Goal: Task Accomplishment & Management: Complete application form

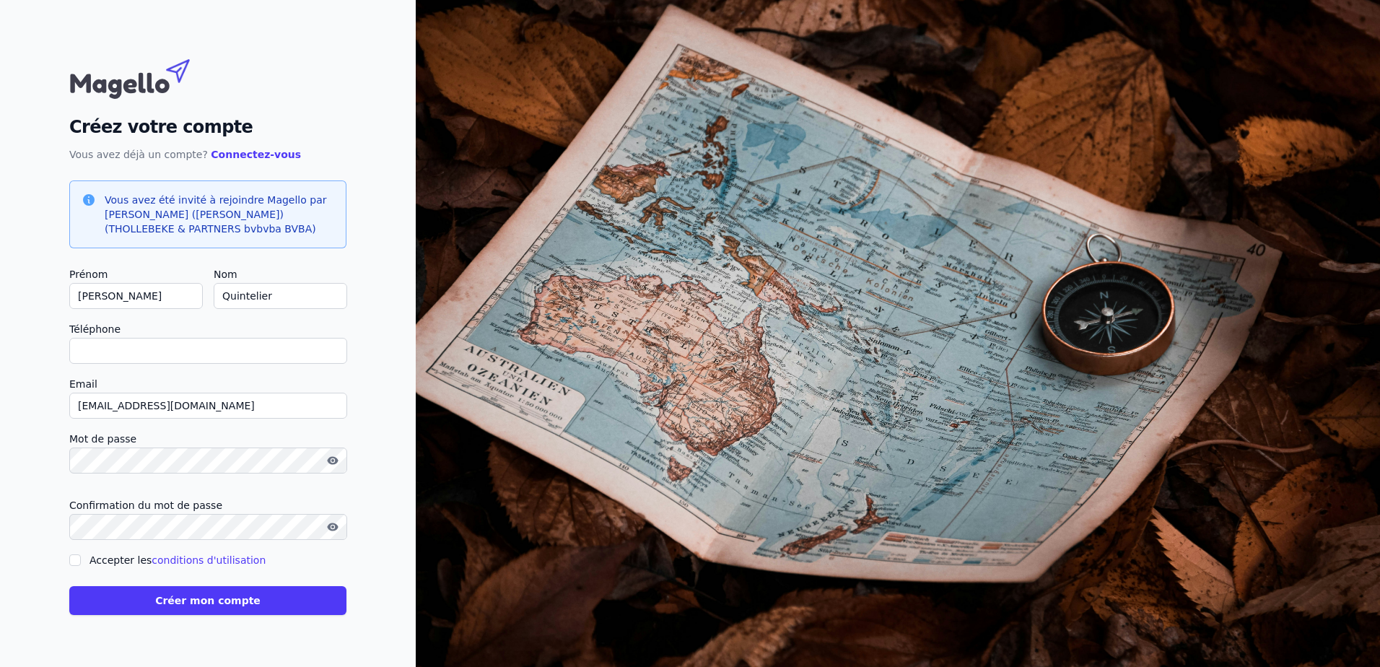
click at [84, 346] on input "Téléphone" at bounding box center [208, 351] width 278 height 26
type input "[PHONE_NUMBER]"
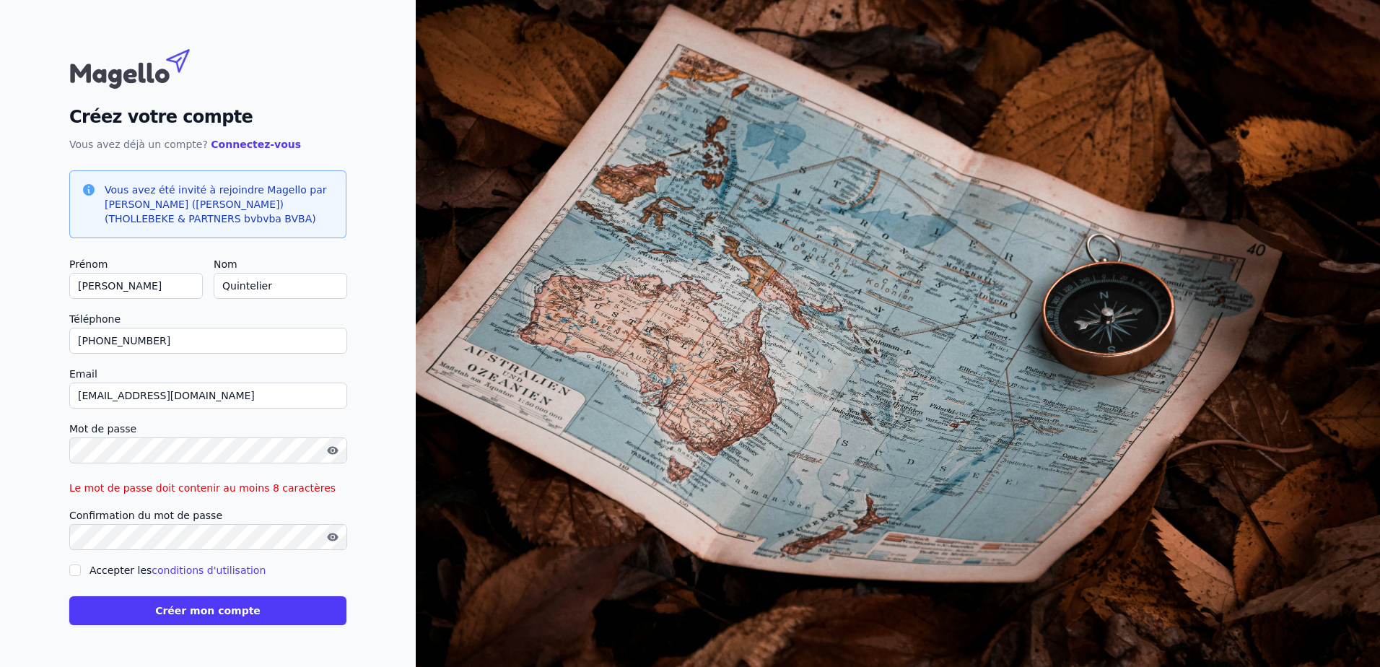
click at [329, 460] on div at bounding box center [208, 450] width 278 height 26
click at [330, 451] on icon "button" at bounding box center [332, 450] width 11 height 8
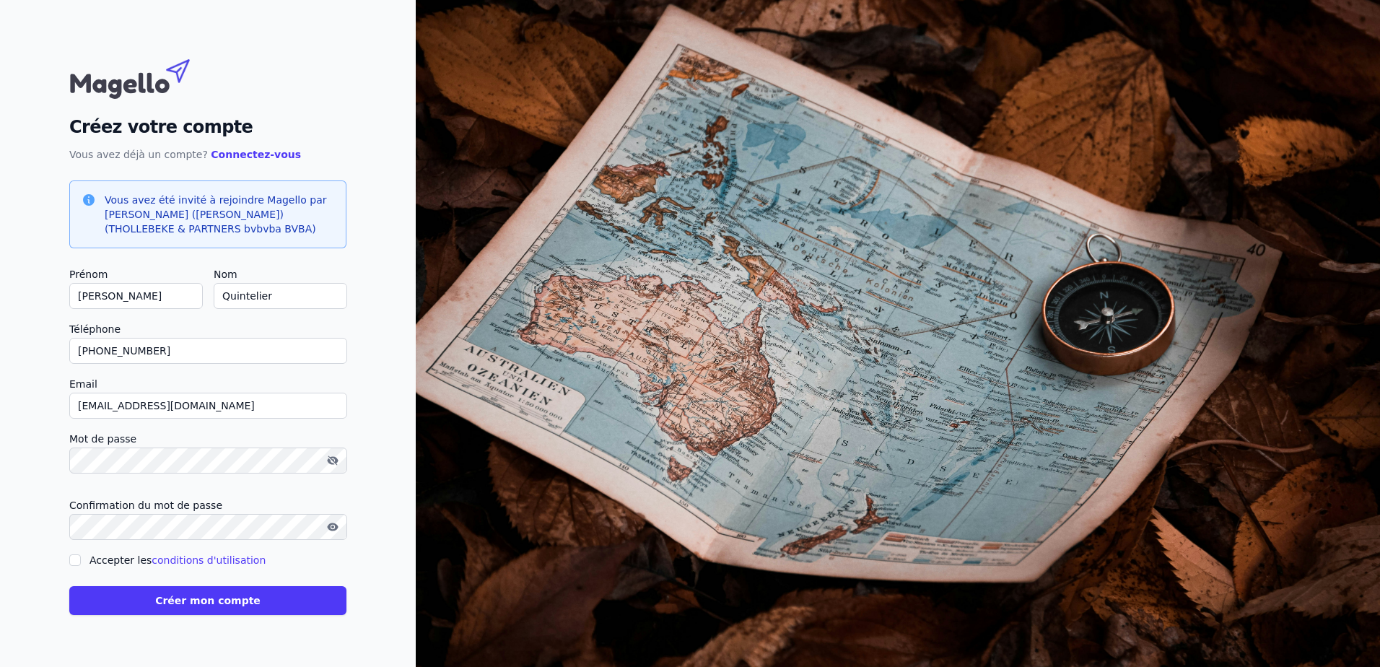
click at [69, 559] on div "Créez votre compte Vous avez déjà un compte? Connectez-vous Vous avez été invit…" at bounding box center [208, 333] width 416 height 667
click at [77, 561] on input "Accepter les conditions d'utilisation" at bounding box center [75, 560] width 12 height 12
checkbox input "true"
click at [332, 462] on icon "button" at bounding box center [333, 461] width 12 height 12
click at [212, 595] on button "Créer mon compte" at bounding box center [207, 600] width 277 height 29
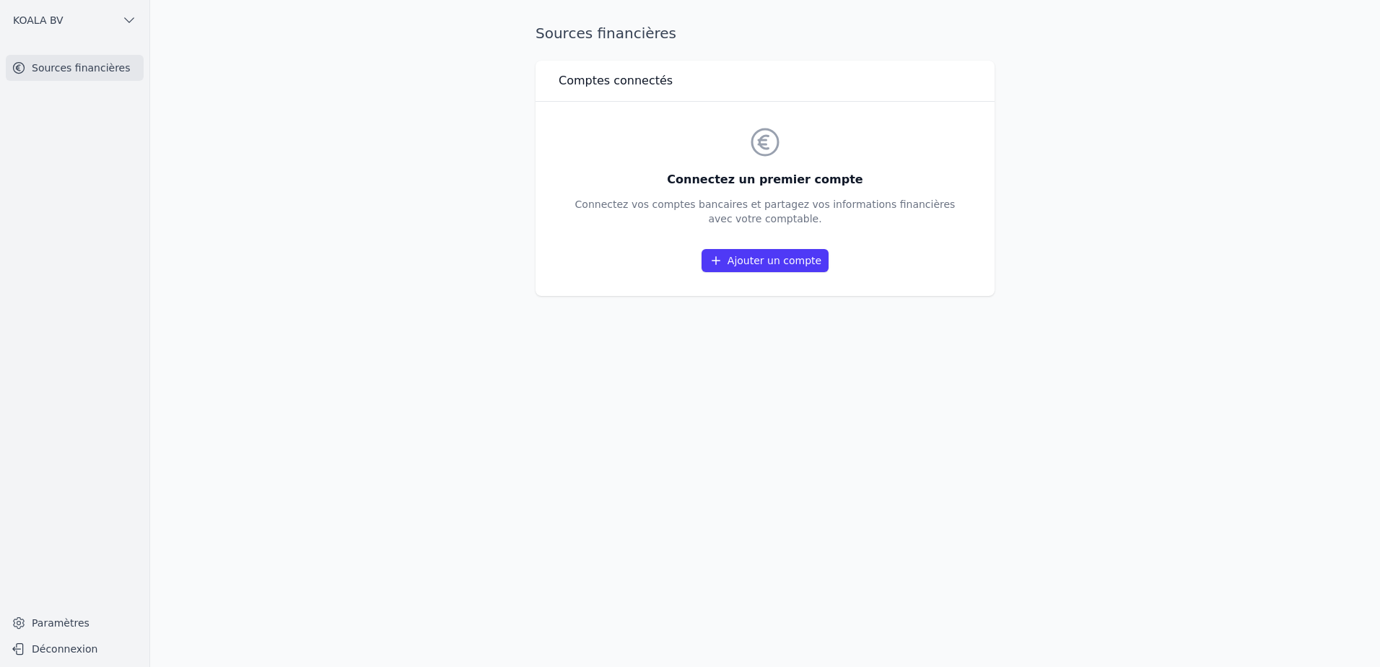
click at [753, 254] on link "Ajouter un compte" at bounding box center [764, 260] width 127 height 23
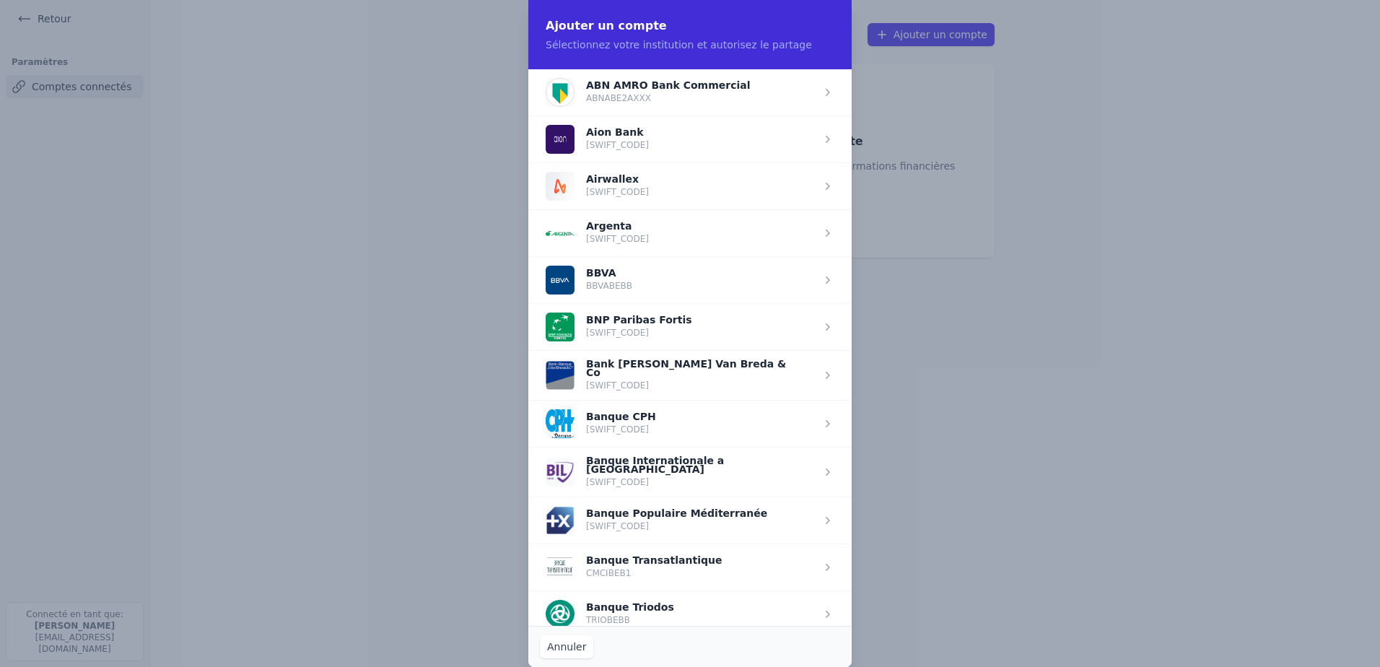
click at [622, 325] on span "button" at bounding box center [689, 326] width 323 height 47
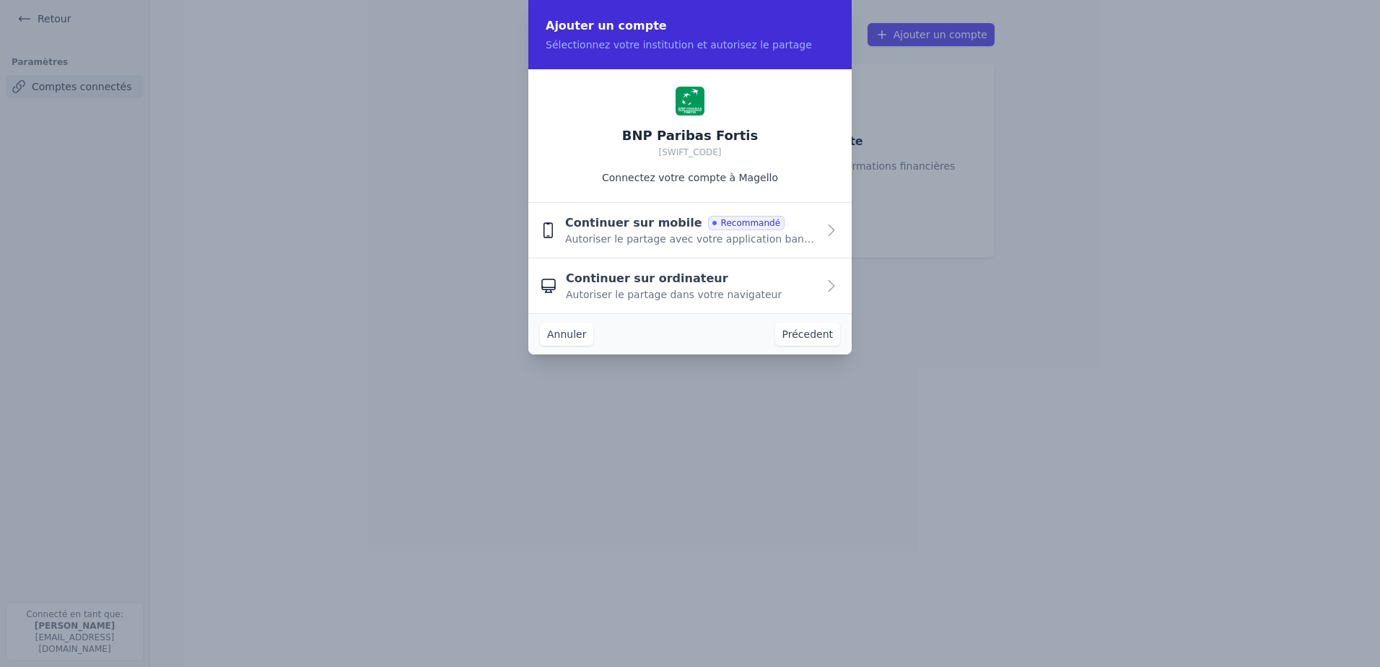
click at [831, 281] on icon "button" at bounding box center [831, 285] width 17 height 17
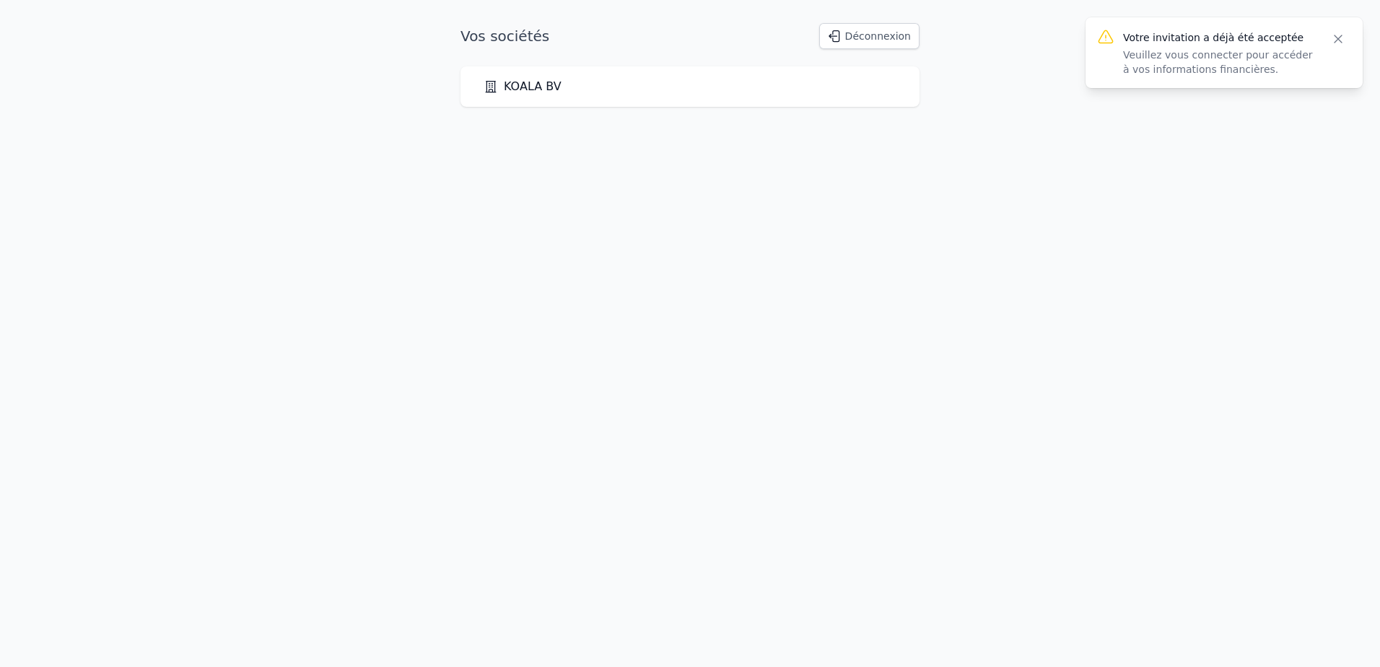
click at [541, 82] on link "KOALA BV" at bounding box center [523, 86] width 78 height 17
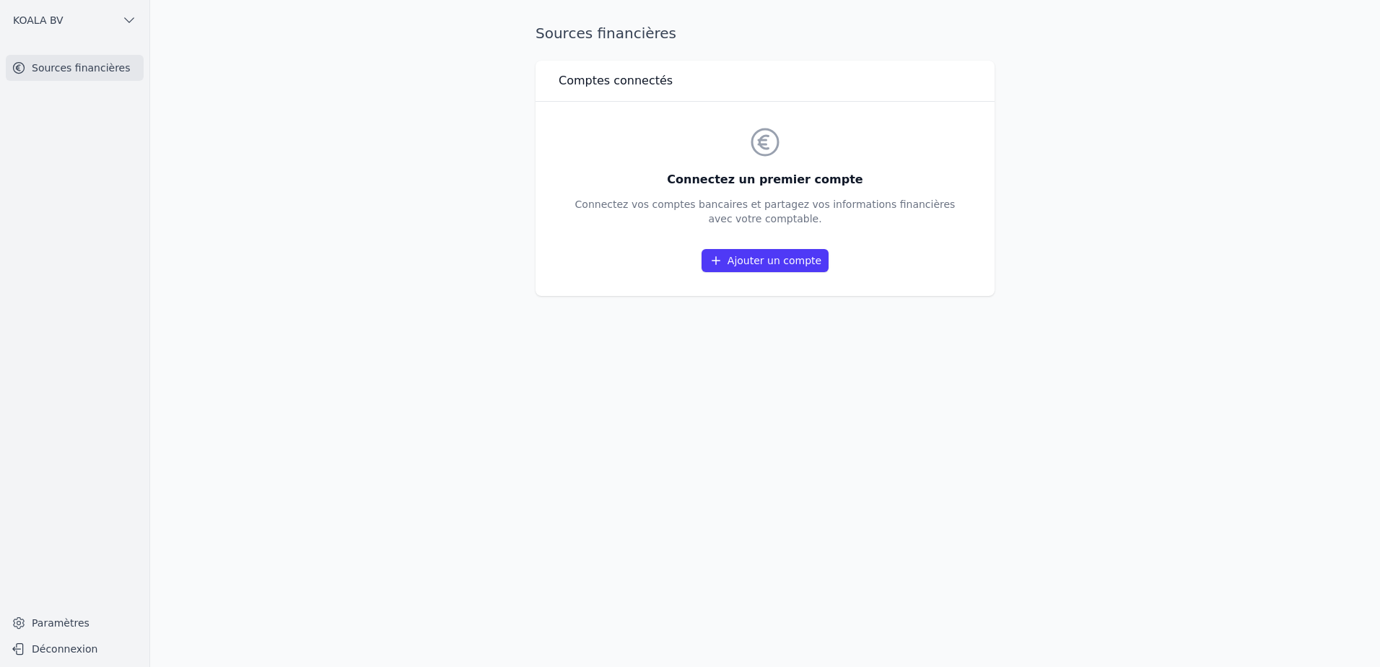
click at [773, 263] on link "Ajouter un compte" at bounding box center [764, 260] width 127 height 23
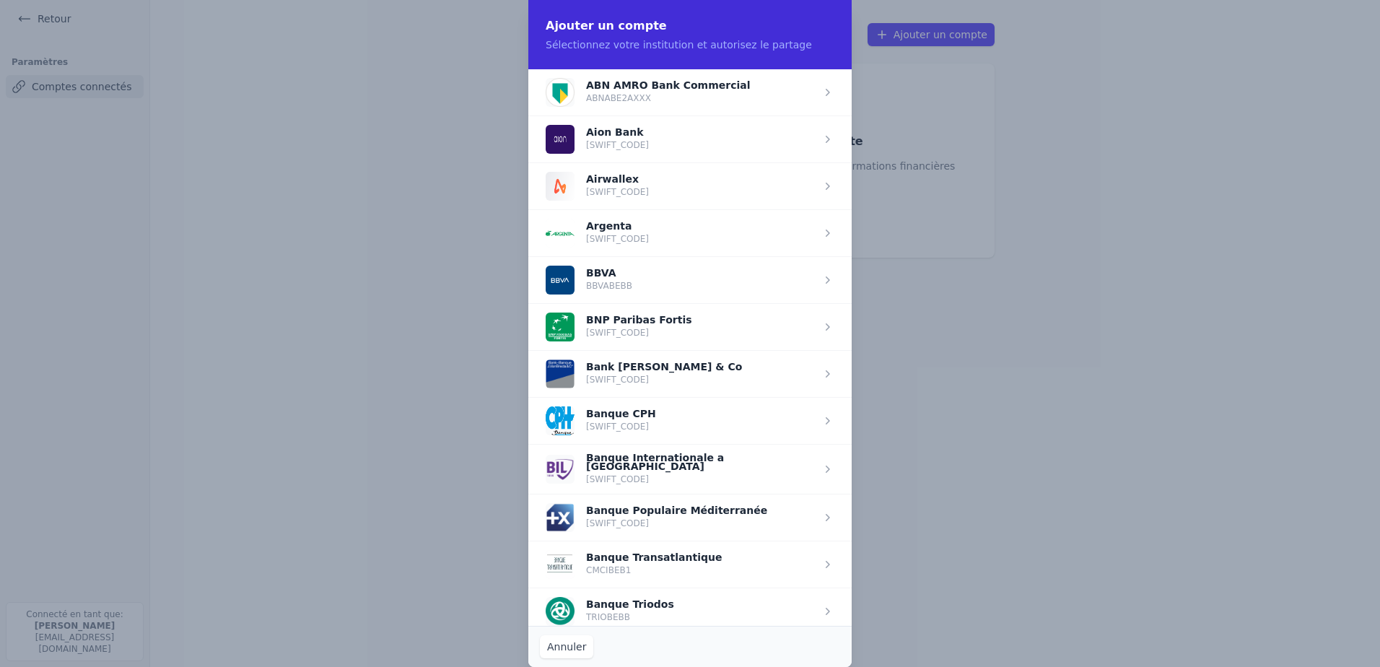
click at [600, 316] on span "button" at bounding box center [689, 326] width 323 height 47
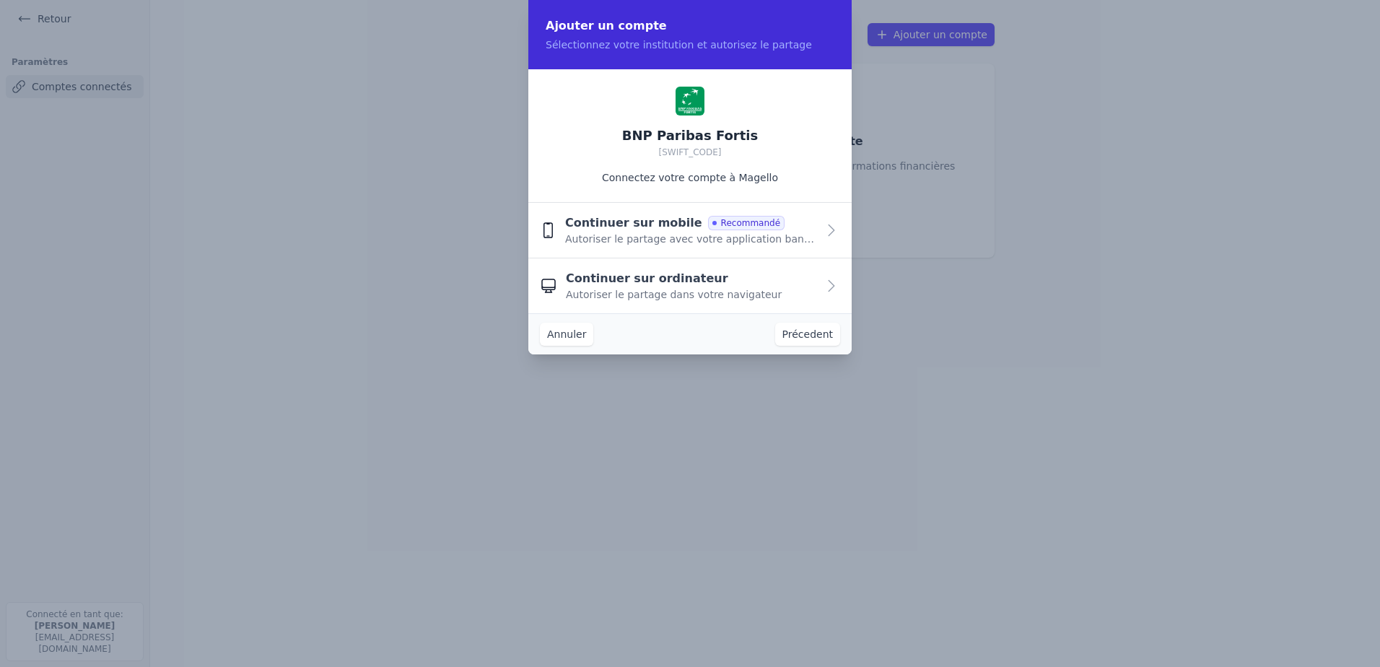
click at [610, 280] on span "Continuer sur ordinateur" at bounding box center [647, 278] width 162 height 17
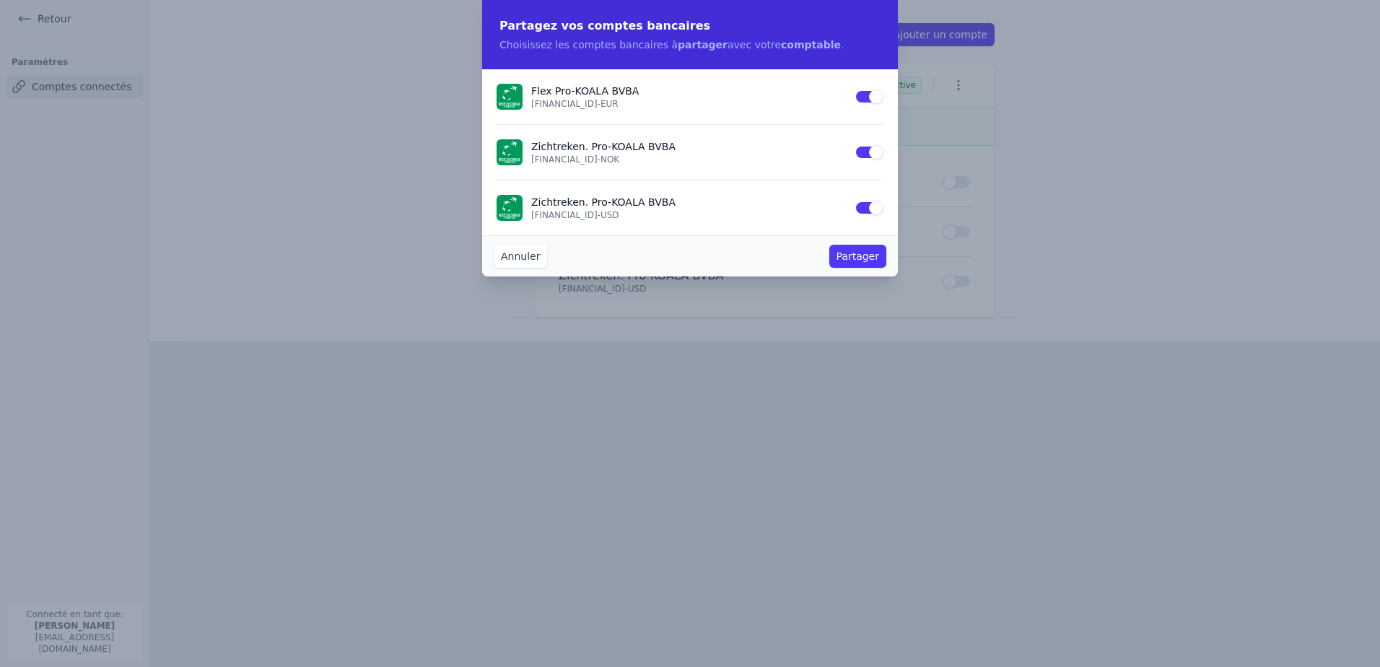
click at [862, 255] on button "Partager" at bounding box center [857, 256] width 57 height 23
